Goal: Task Accomplishment & Management: Manage account settings

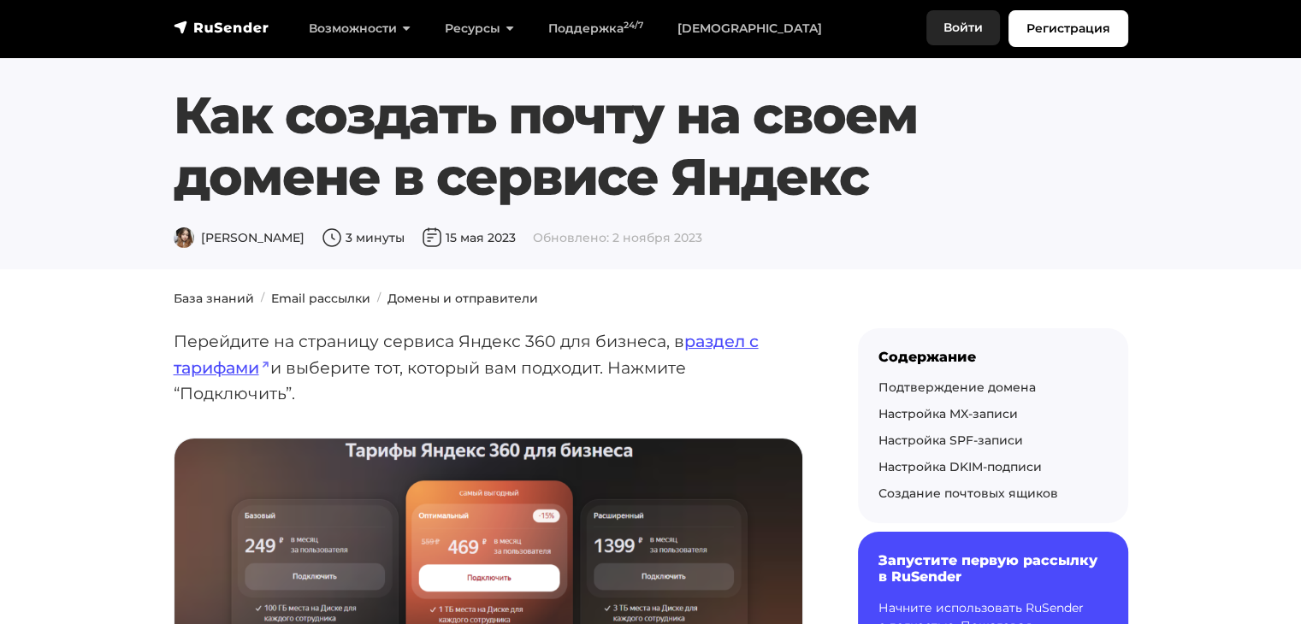
click at [951, 17] on link "Войти" at bounding box center [963, 27] width 74 height 35
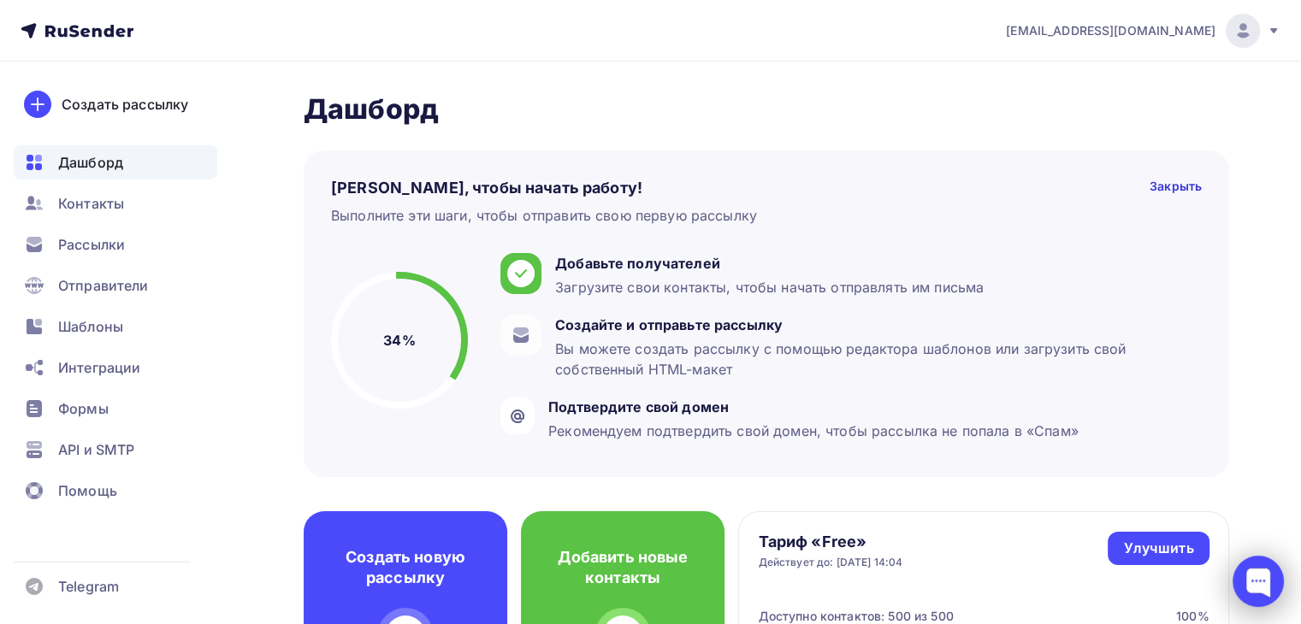
click at [1263, 575] on div at bounding box center [1257, 581] width 51 height 51
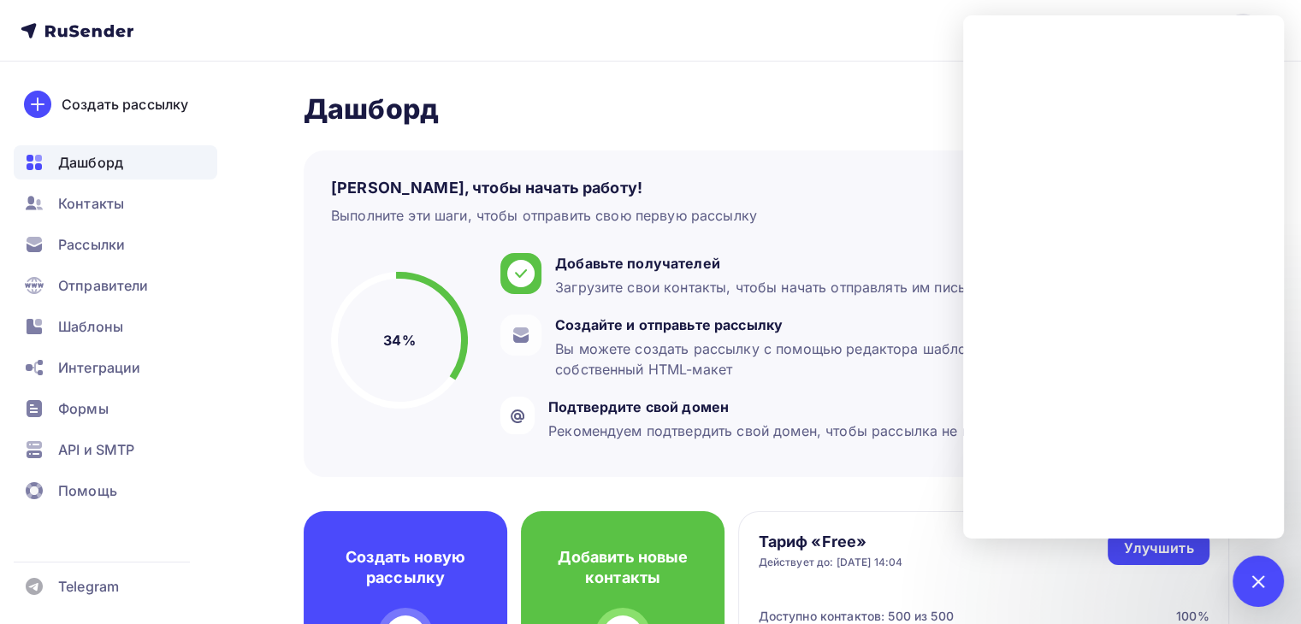
click at [866, 31] on nav "kotosin@mail.ru Аккаунт Тарифы Выйти Создать рассылку Дашборд Контакты Рассылки…" at bounding box center [650, 31] width 1301 height 62
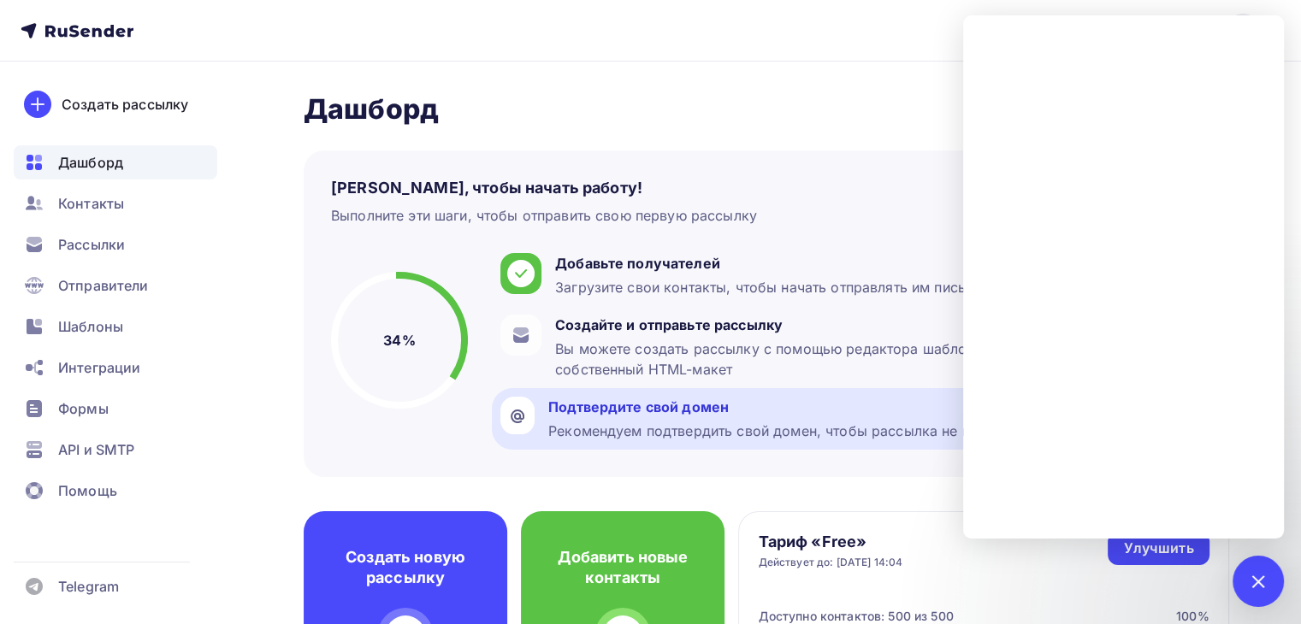
click at [581, 408] on div "Подтвердите свой домен" at bounding box center [813, 407] width 530 height 21
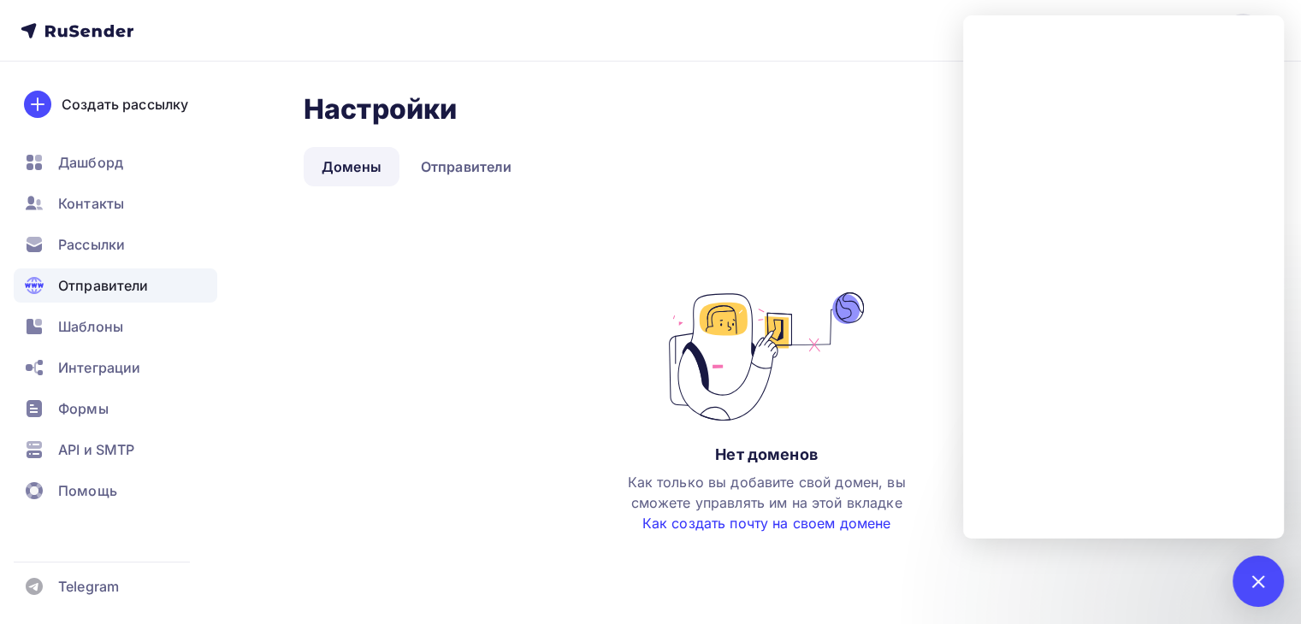
click at [681, 521] on link "Как создать почту на своем домене" at bounding box center [766, 523] width 249 height 17
click at [842, 107] on div "Настройки Настройки Добавить домен" at bounding box center [766, 109] width 925 height 40
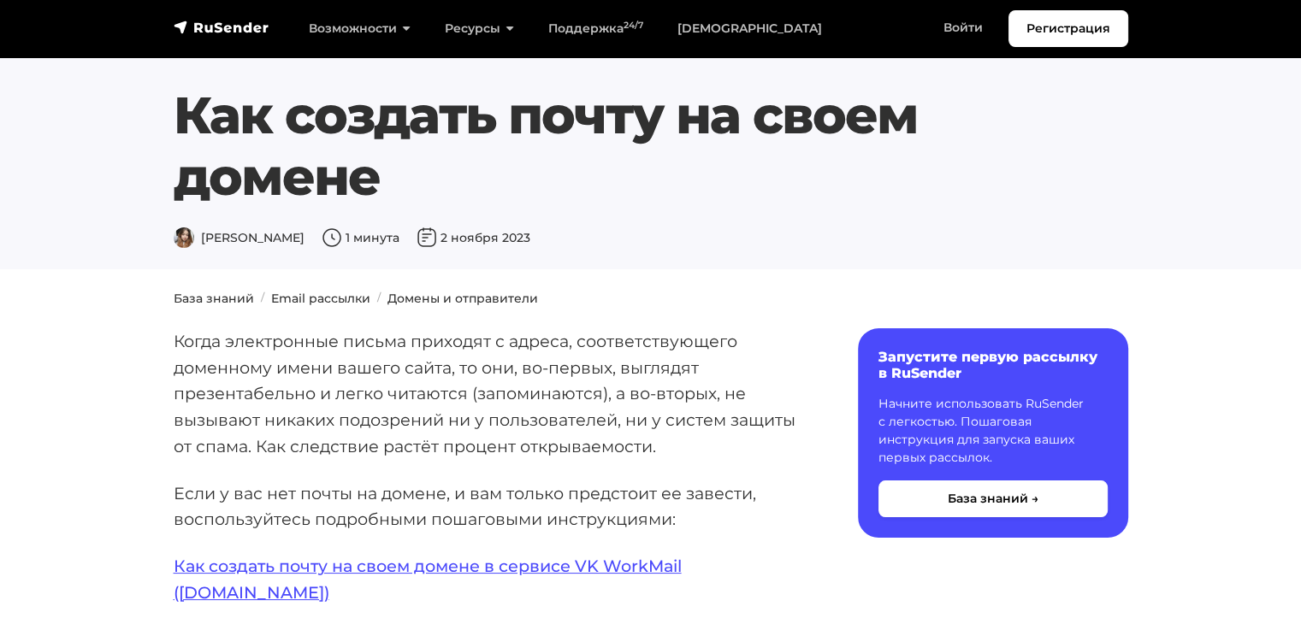
scroll to position [171, 0]
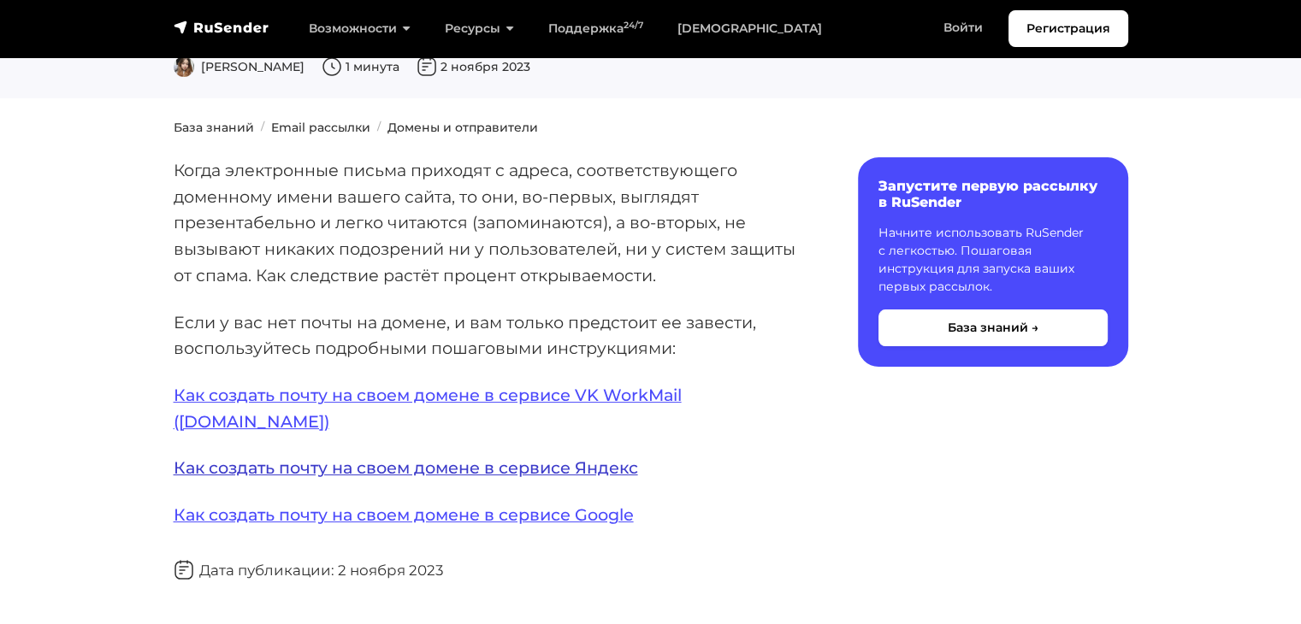
click at [617, 457] on link "Как создать почту на своем домене в сервисе Яндекс" at bounding box center [406, 467] width 464 height 21
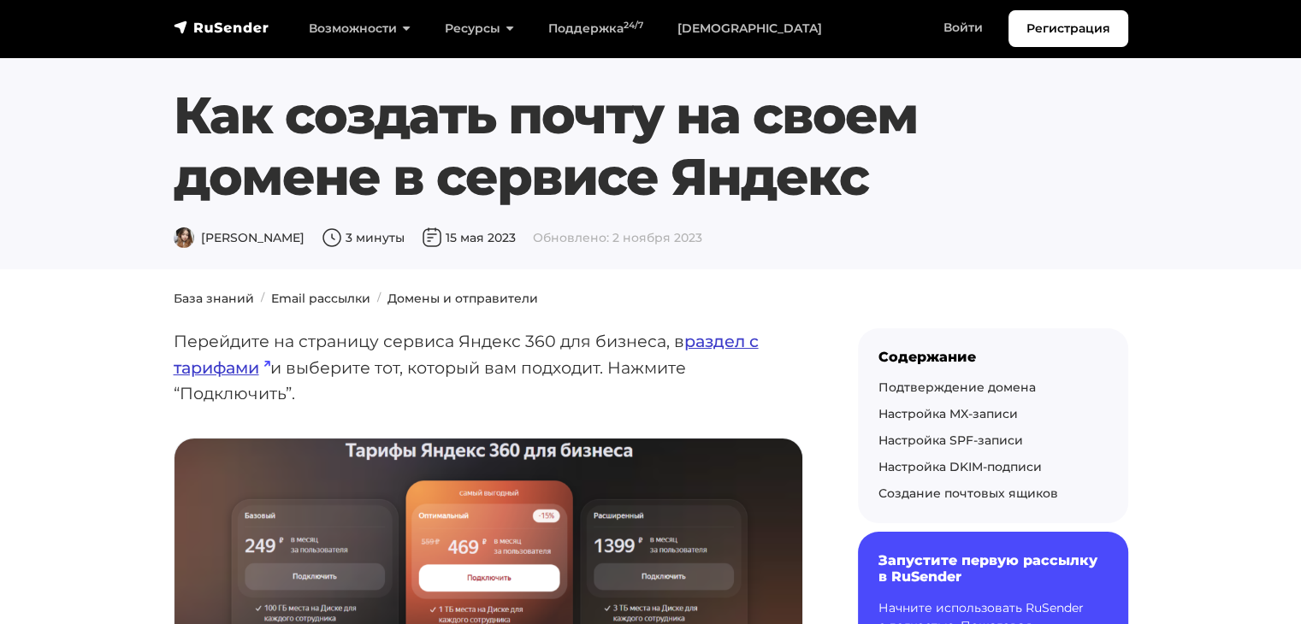
click at [713, 335] on link "раздел с тарифами" at bounding box center [466, 354] width 585 height 47
